Goal: Information Seeking & Learning: Learn about a topic

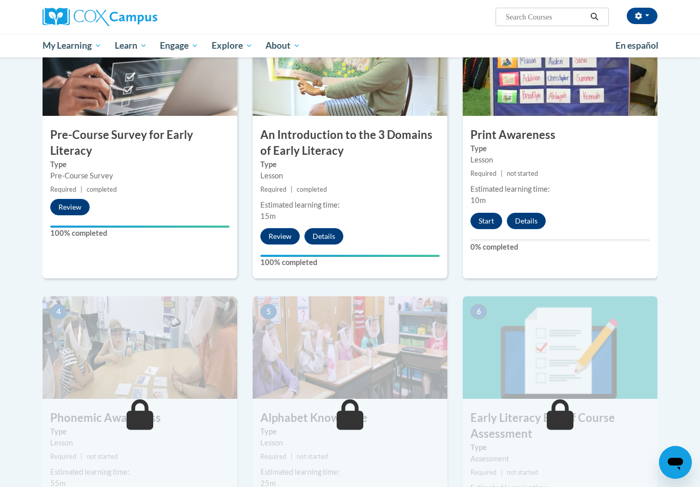
scroll to position [253, 0]
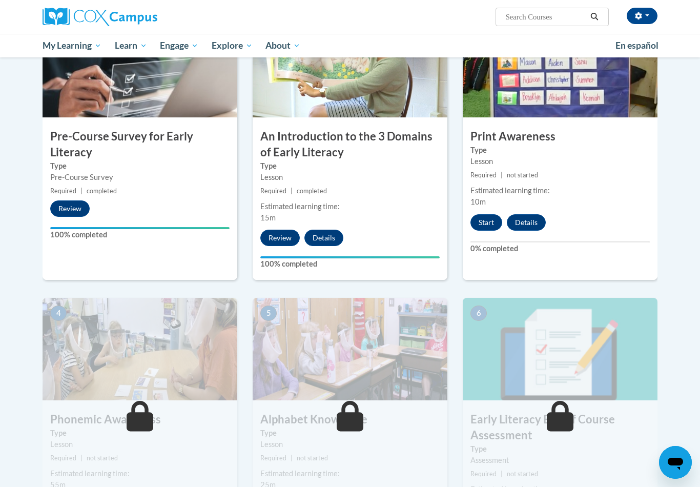
click at [482, 214] on button "Start" at bounding box center [487, 222] width 32 height 16
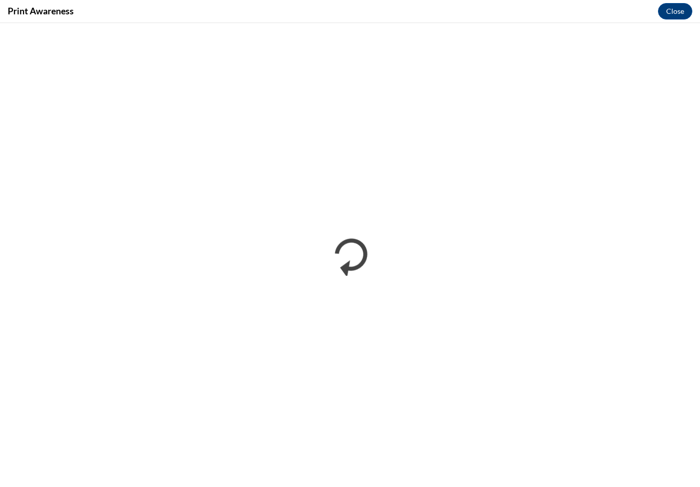
scroll to position [0, 0]
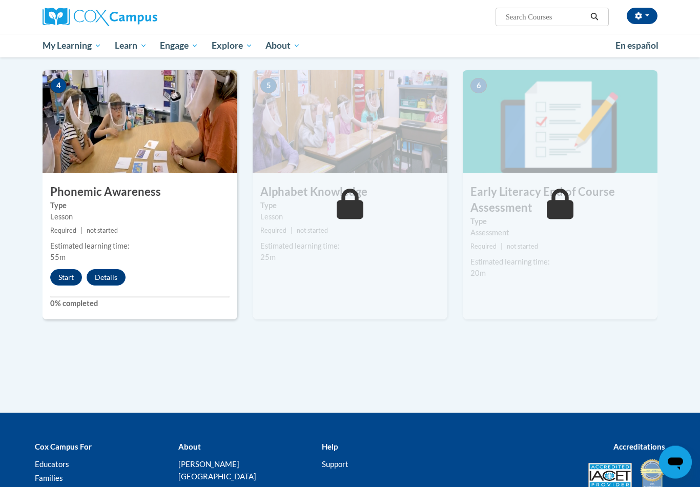
scroll to position [473, 0]
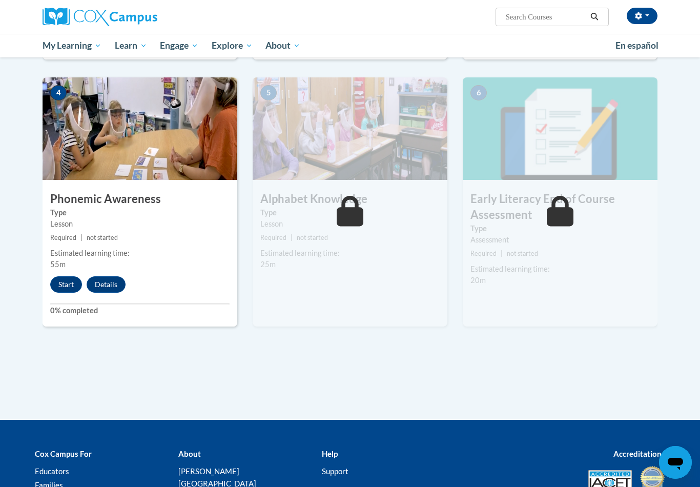
click at [279, 169] on img at bounding box center [350, 128] width 195 height 103
click at [66, 284] on button "Start" at bounding box center [66, 284] width 32 height 16
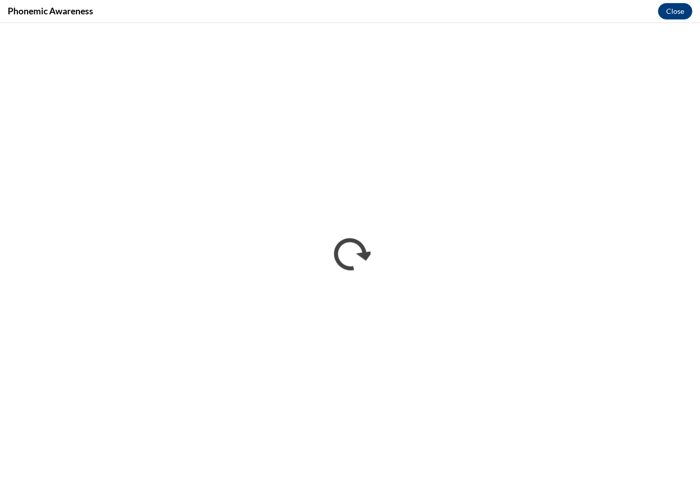
scroll to position [0, 0]
